Goal: Find specific page/section

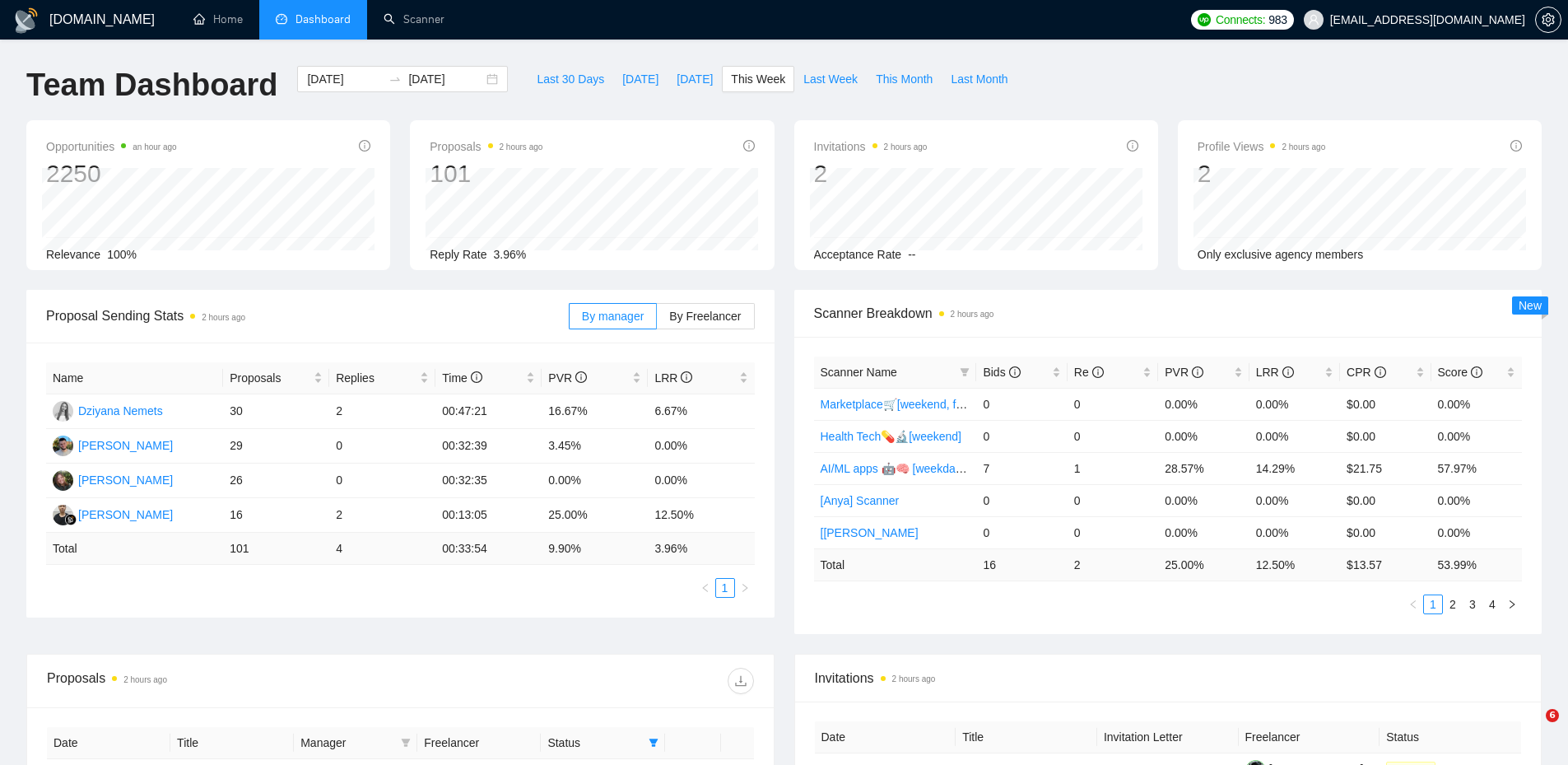
scroll to position [319, 0]
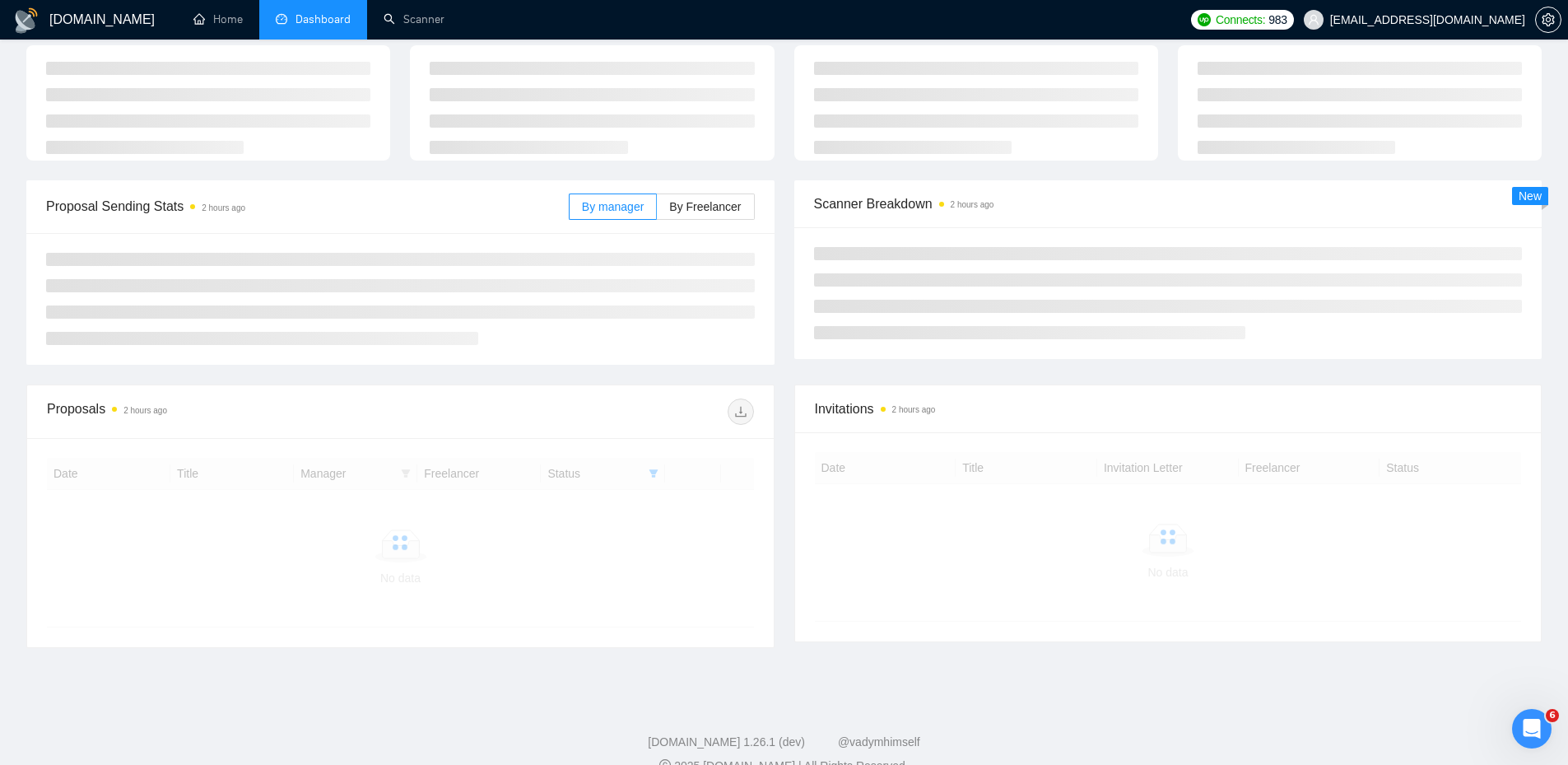
scroll to position [82, 0]
